Goal: Task Accomplishment & Management: Manage account settings

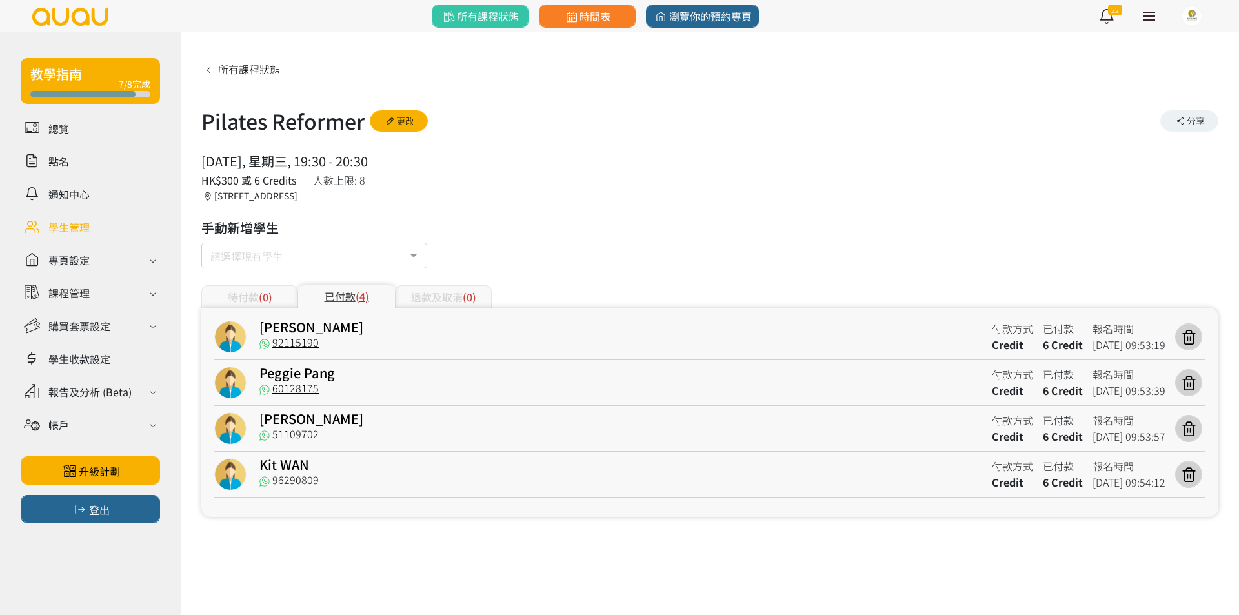
click at [83, 221] on link at bounding box center [90, 227] width 139 height 23
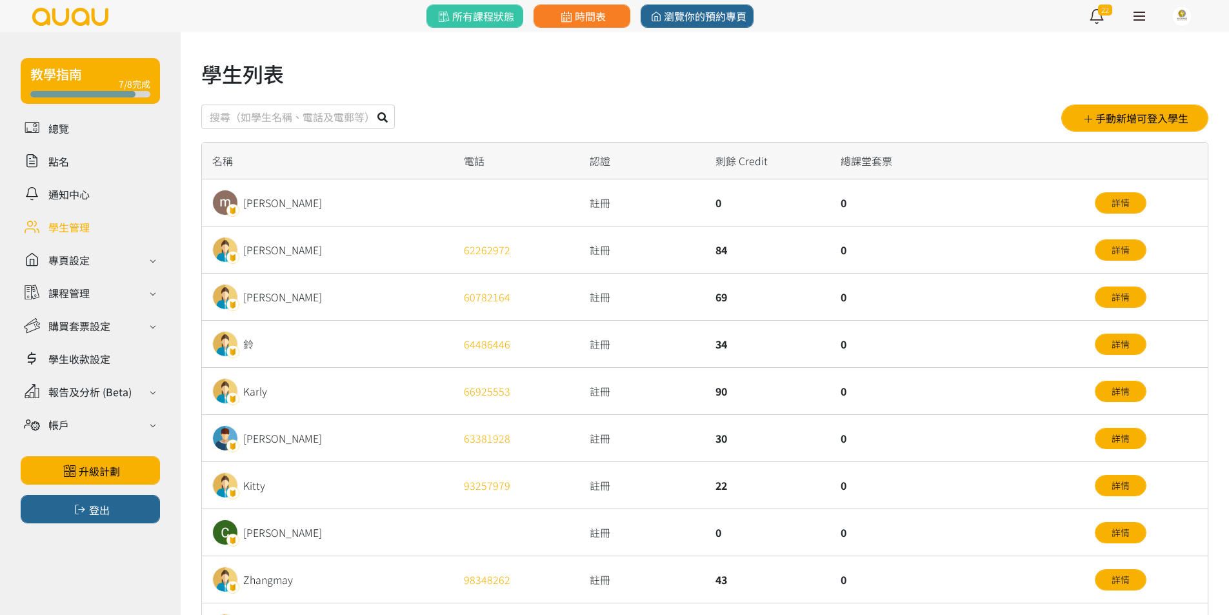
click at [241, 111] on input "text" at bounding box center [298, 117] width 194 height 25
type input "vitti"
click at [370, 105] on button at bounding box center [382, 117] width 25 height 25
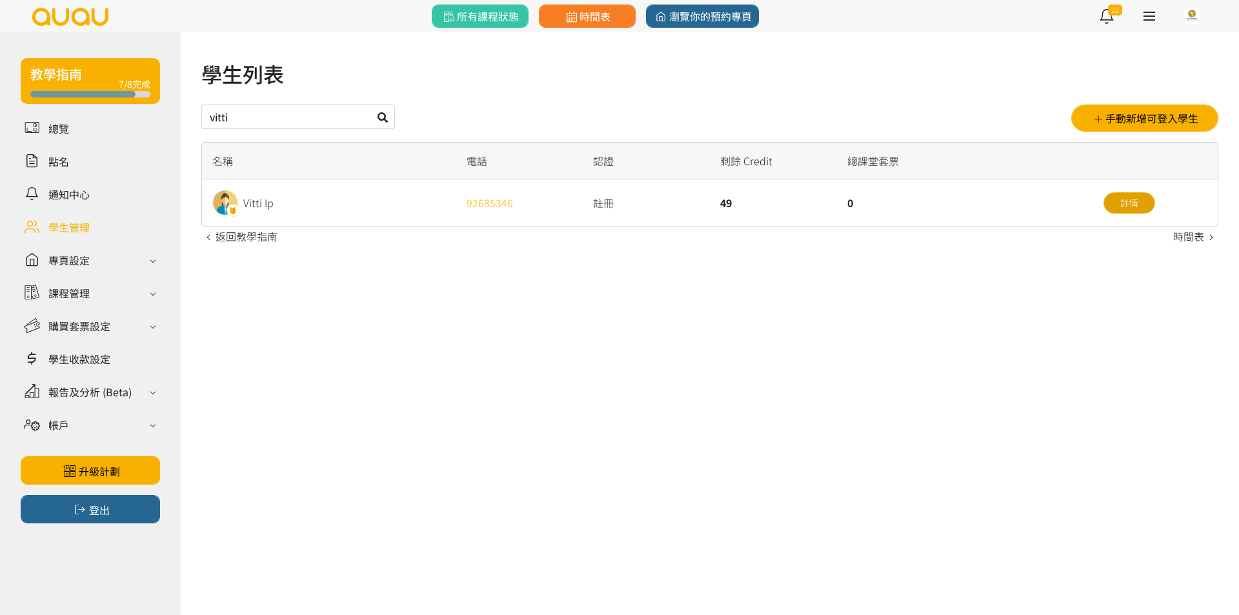
click at [1119, 206] on link "詳情" at bounding box center [1129, 202] width 52 height 21
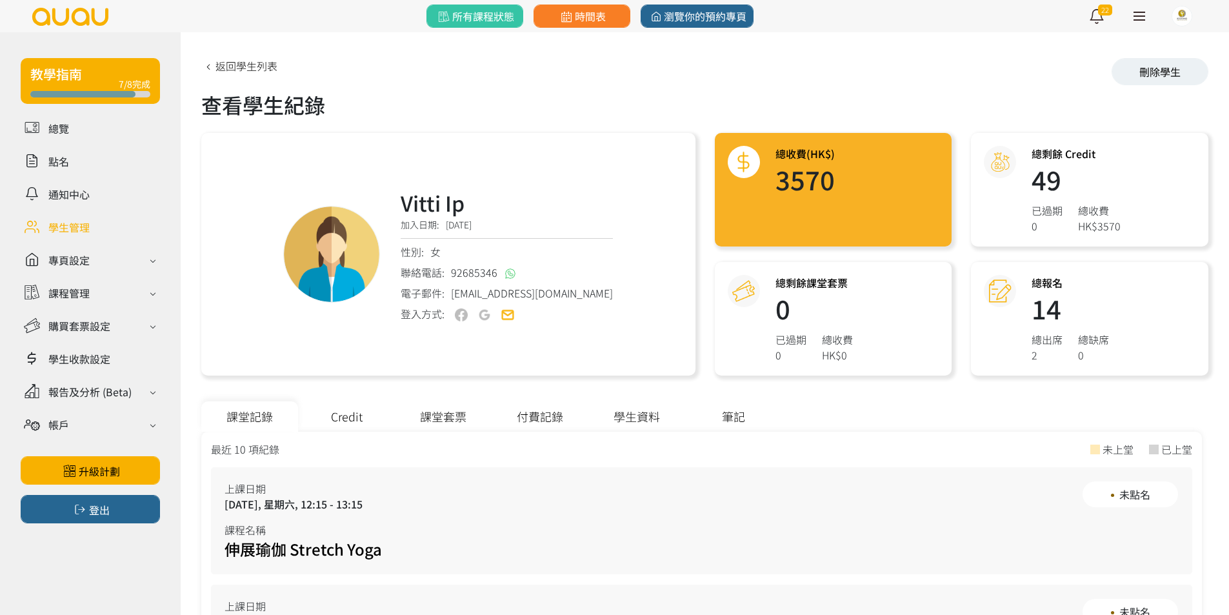
click at [370, 417] on div "Credit" at bounding box center [346, 416] width 97 height 30
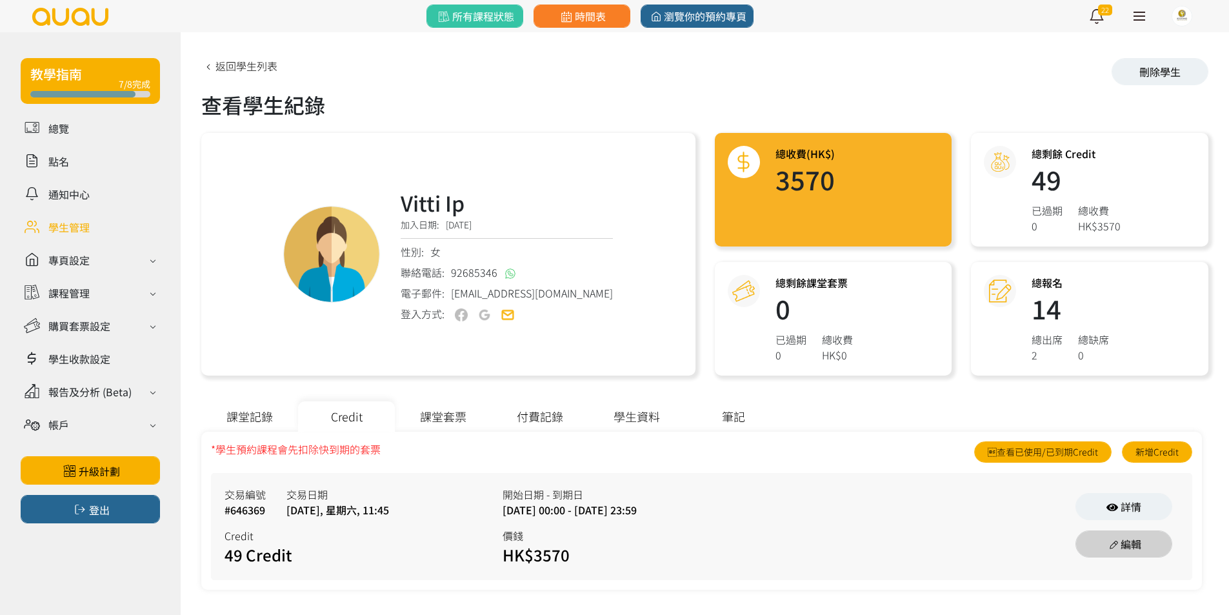
click at [1118, 545] on icon at bounding box center [1114, 544] width 14 height 10
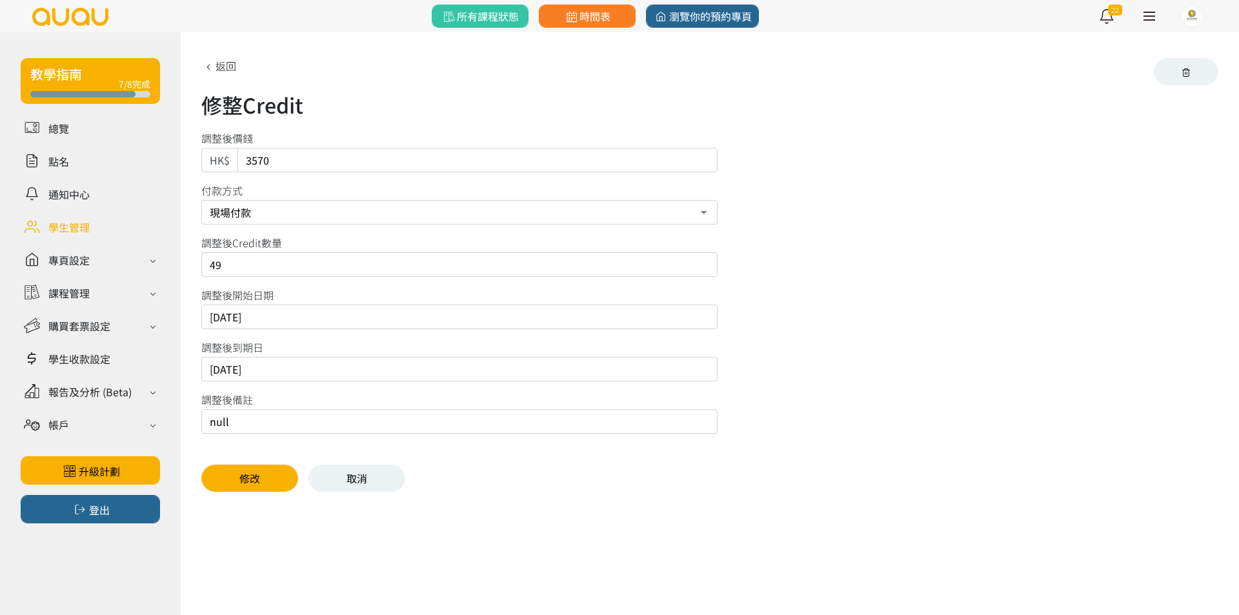
click at [245, 373] on input "2025/11/12" at bounding box center [459, 369] width 516 height 25
drag, startPoint x: 257, startPoint y: 371, endPoint x: 257, endPoint y: 353, distance: 18.1
click at [271, 368] on input "2025/11/12" at bounding box center [459, 369] width 516 height 25
type input "2025/11/16"
click at [248, 473] on button "修改" at bounding box center [249, 478] width 97 height 27
